Goal: Transaction & Acquisition: Purchase product/service

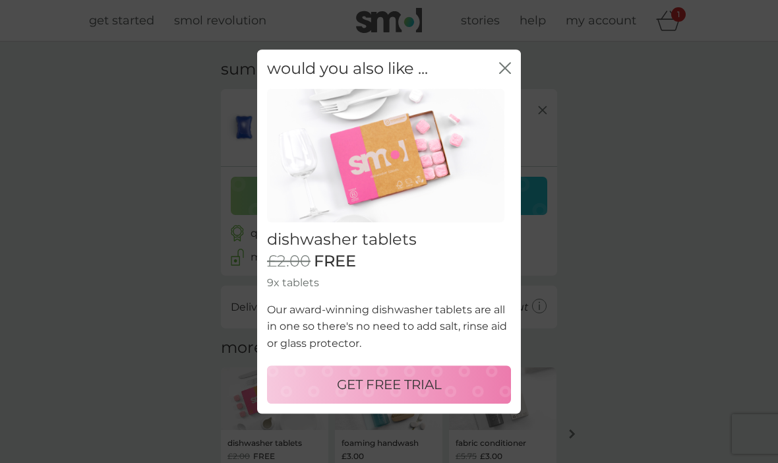
click at [506, 74] on icon "close" at bounding box center [505, 68] width 12 height 12
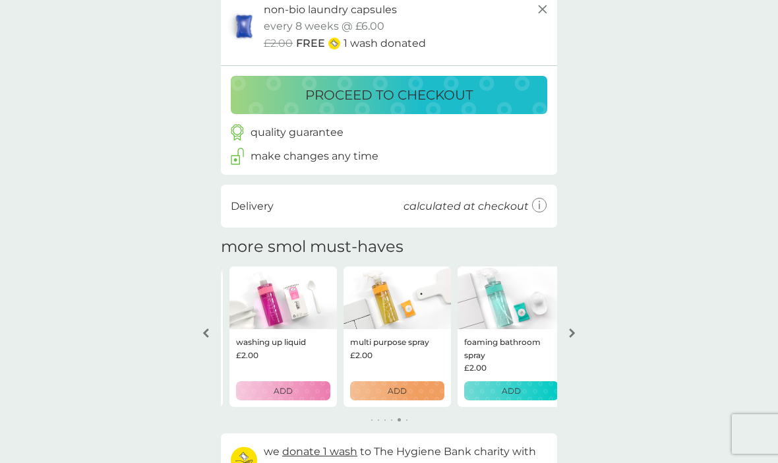
scroll to position [102, 0]
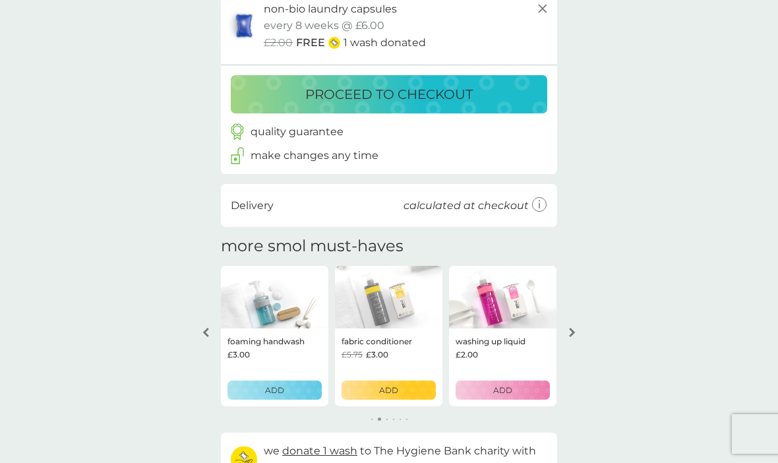
click at [400, 386] on div "ADD" at bounding box center [388, 390] width 77 height 13
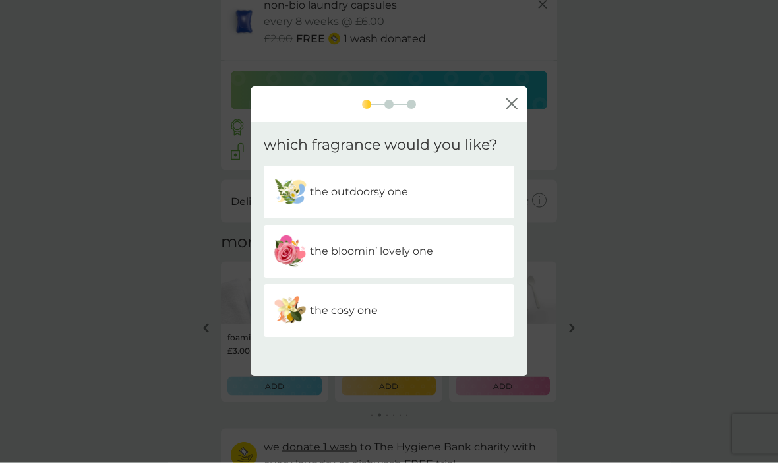
click at [400, 201] on p "the outdoorsy one" at bounding box center [359, 192] width 98 height 17
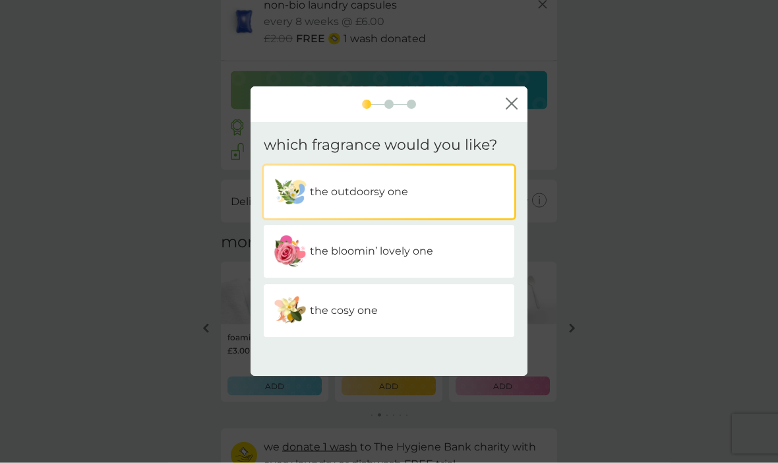
scroll to position [106, 0]
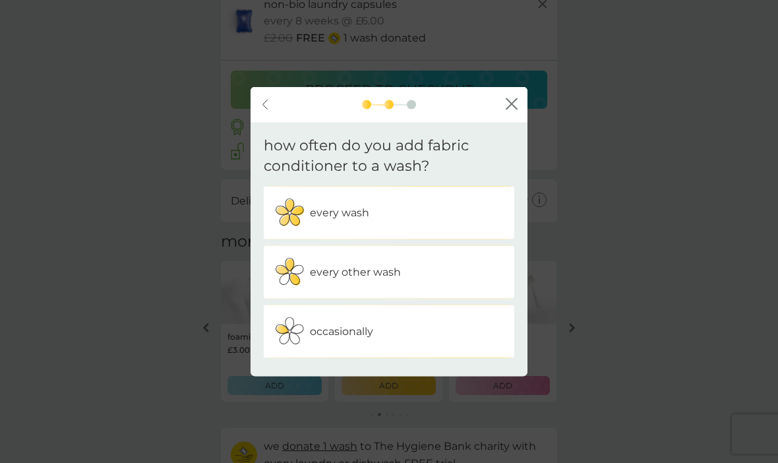
click at [415, 229] on div "every wash" at bounding box center [389, 212] width 231 height 33
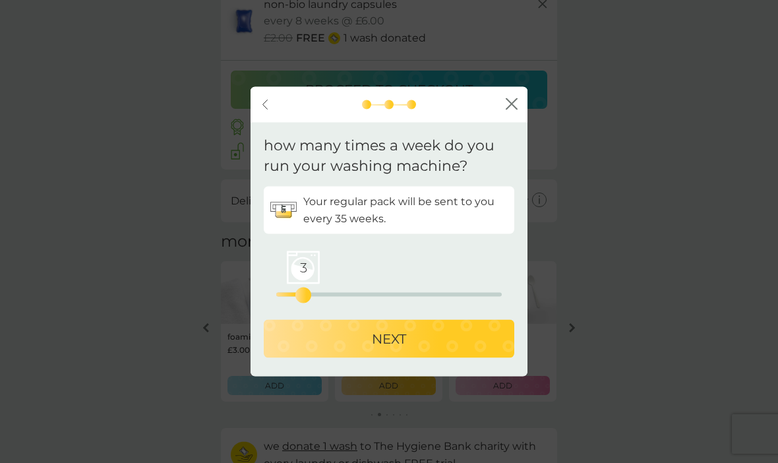
click at [407, 349] on div "NEXT" at bounding box center [389, 338] width 224 height 21
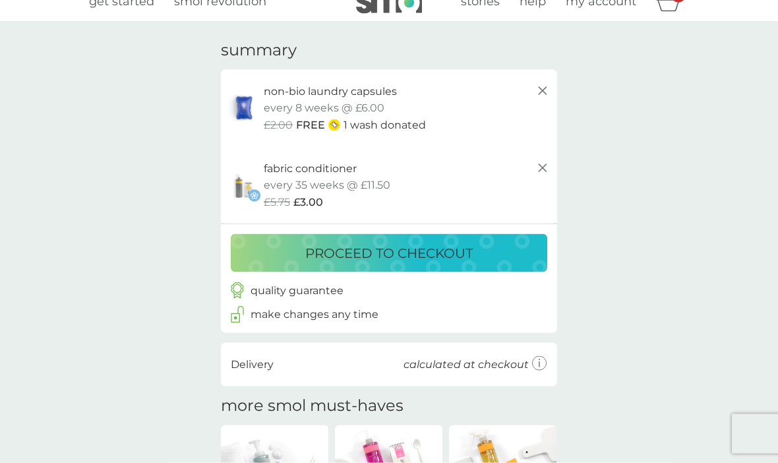
scroll to position [0, 0]
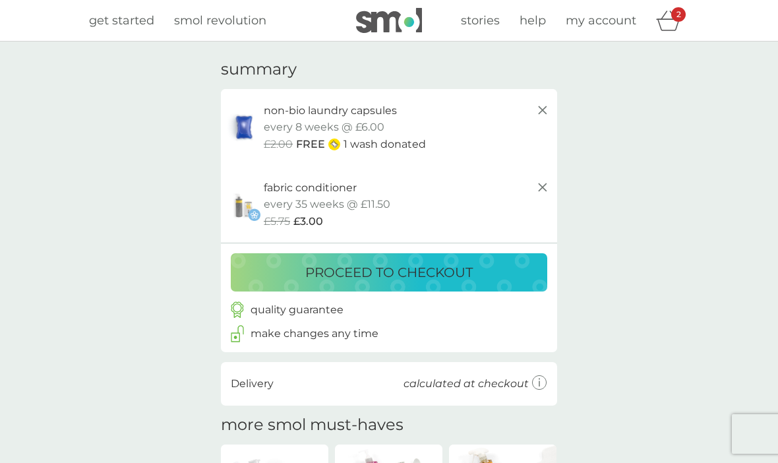
click at [661, 19] on icon "basket" at bounding box center [668, 24] width 22 height 12
click at [671, 20] on div "2" at bounding box center [678, 14] width 15 height 15
click at [497, 267] on div "proceed to checkout" at bounding box center [389, 272] width 290 height 21
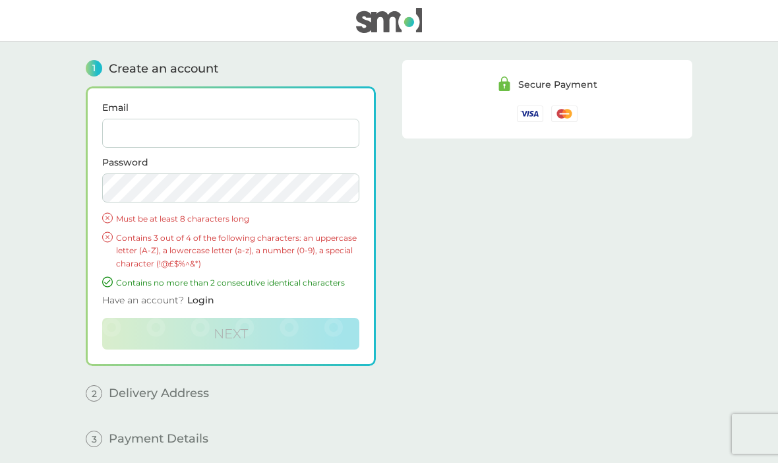
click at [319, 130] on input "Email" at bounding box center [230, 133] width 257 height 29
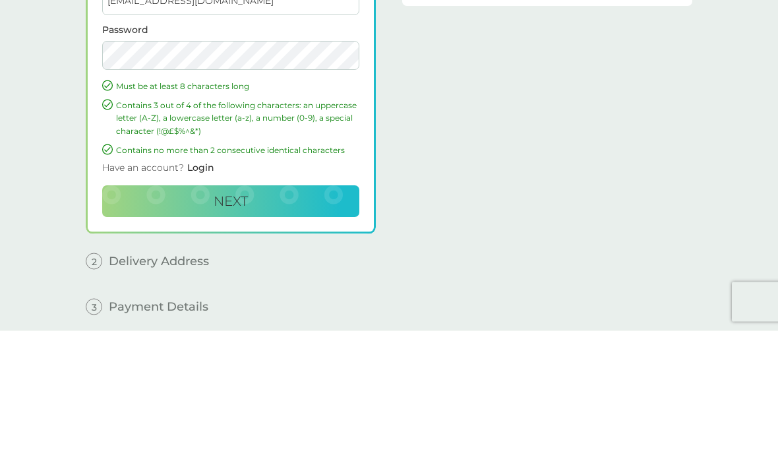
click at [259, 318] on button "Next" at bounding box center [230, 334] width 257 height 32
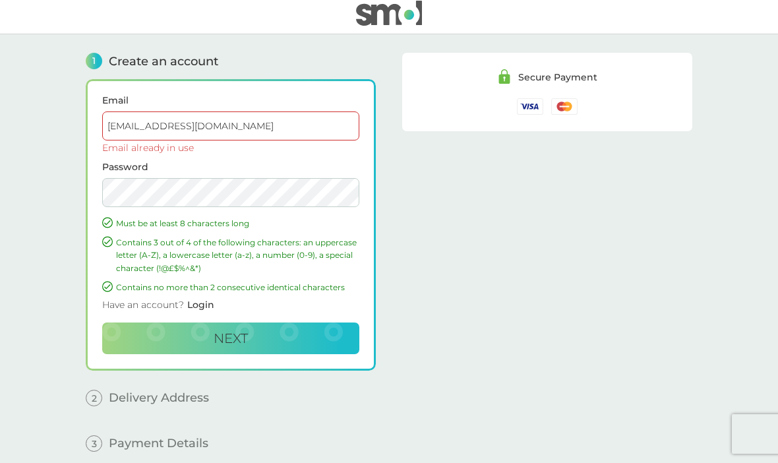
click at [237, 122] on input "[EMAIL_ADDRESS][DOMAIN_NAME]" at bounding box center [230, 125] width 257 height 29
type input "equifox1@"
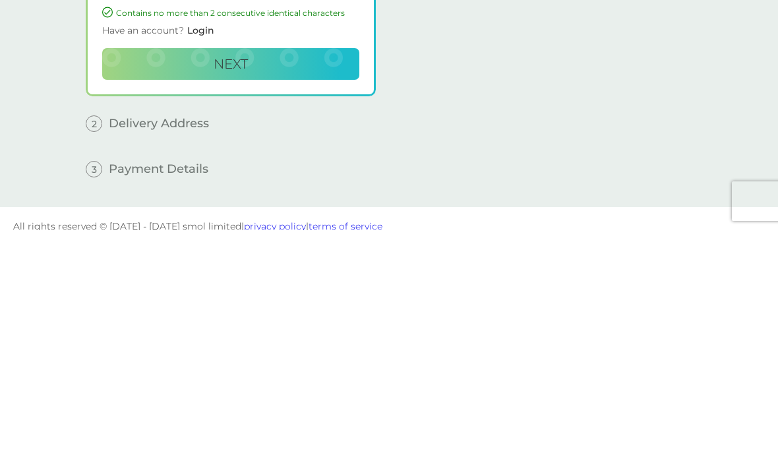
scroll to position [65, 0]
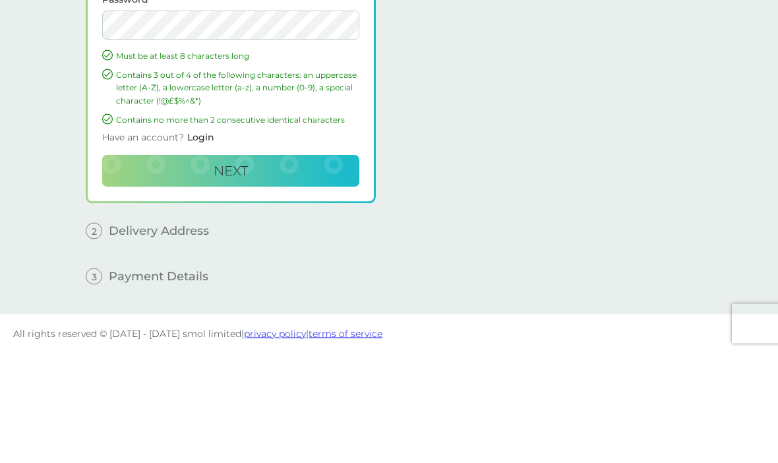
click at [203, 242] on span "Login" at bounding box center [200, 248] width 27 height 12
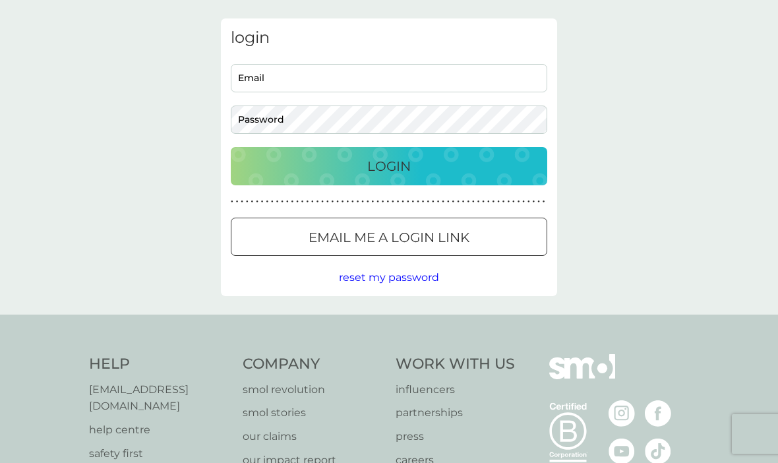
scroll to position [41, 0]
click at [448, 77] on input "Email" at bounding box center [389, 79] width 316 height 28
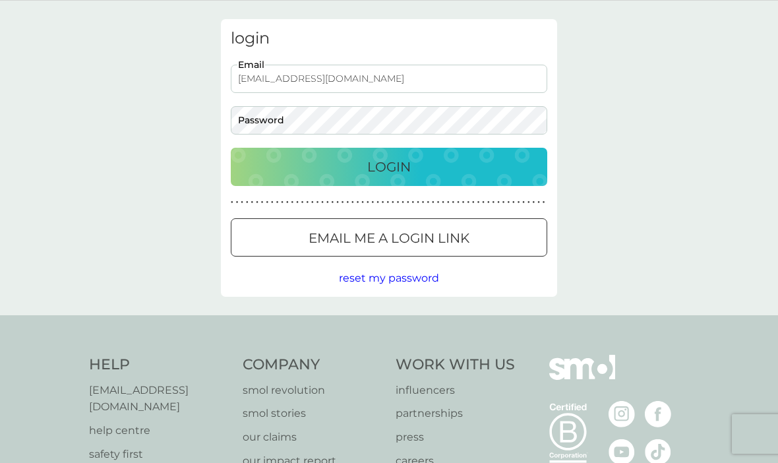
type input "[EMAIL_ADDRESS][DOMAIN_NAME]"
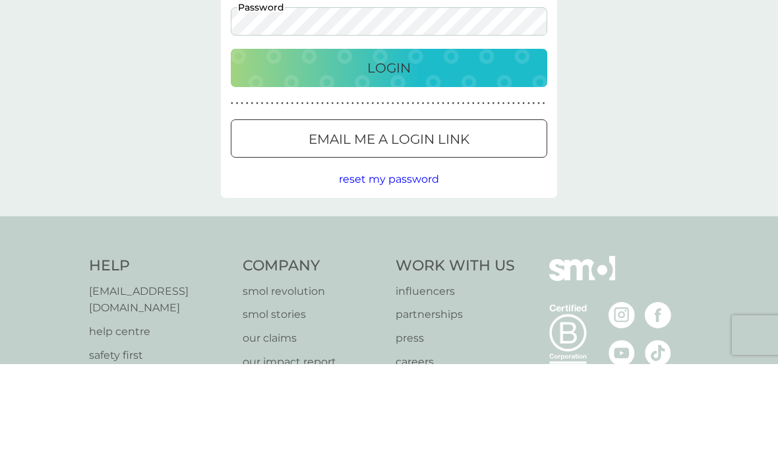
click at [474, 227] on div "Email me a login link" at bounding box center [388, 237] width 315 height 21
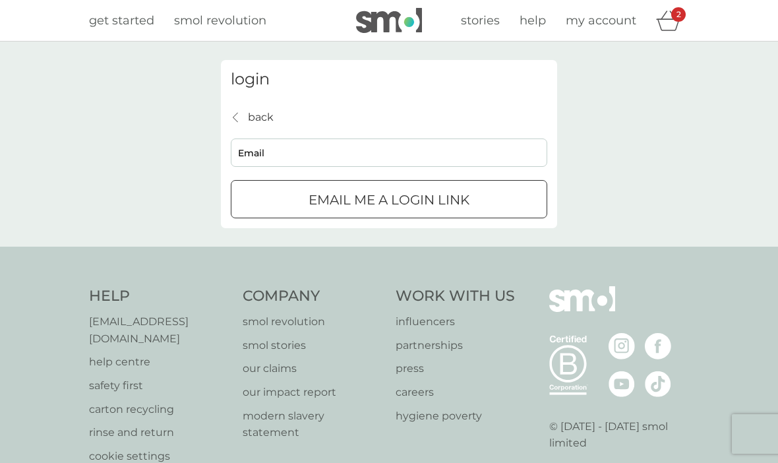
click at [411, 158] on input "Email" at bounding box center [389, 152] width 316 height 28
type input "[EMAIL_ADDRESS][DOMAIN_NAME]"
click at [448, 201] on p "Email me a login link" at bounding box center [389, 199] width 161 height 21
